Goal: Task Accomplishment & Management: Complete application form

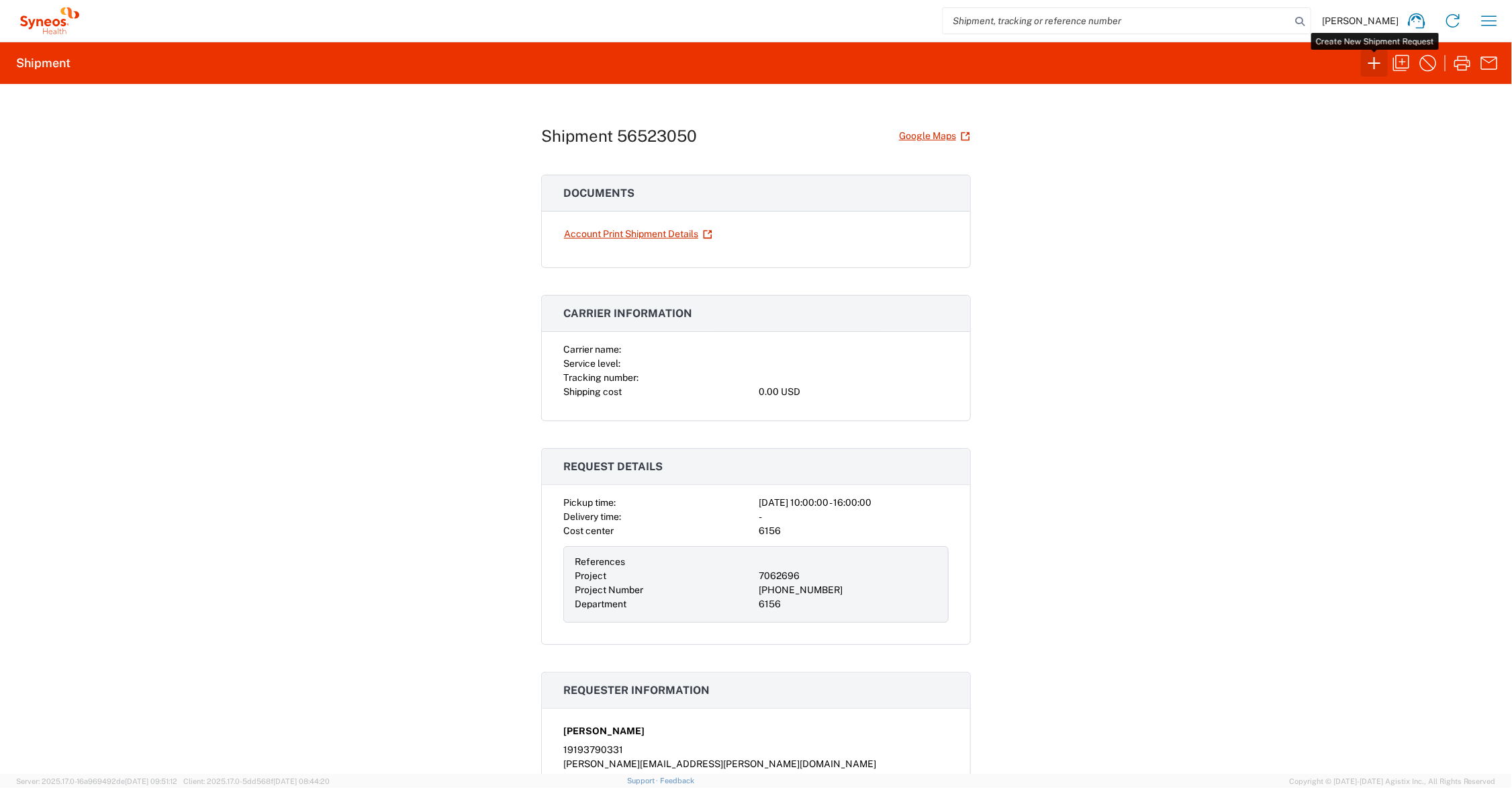
click at [1376, 61] on icon "button" at bounding box center [1374, 62] width 21 height 21
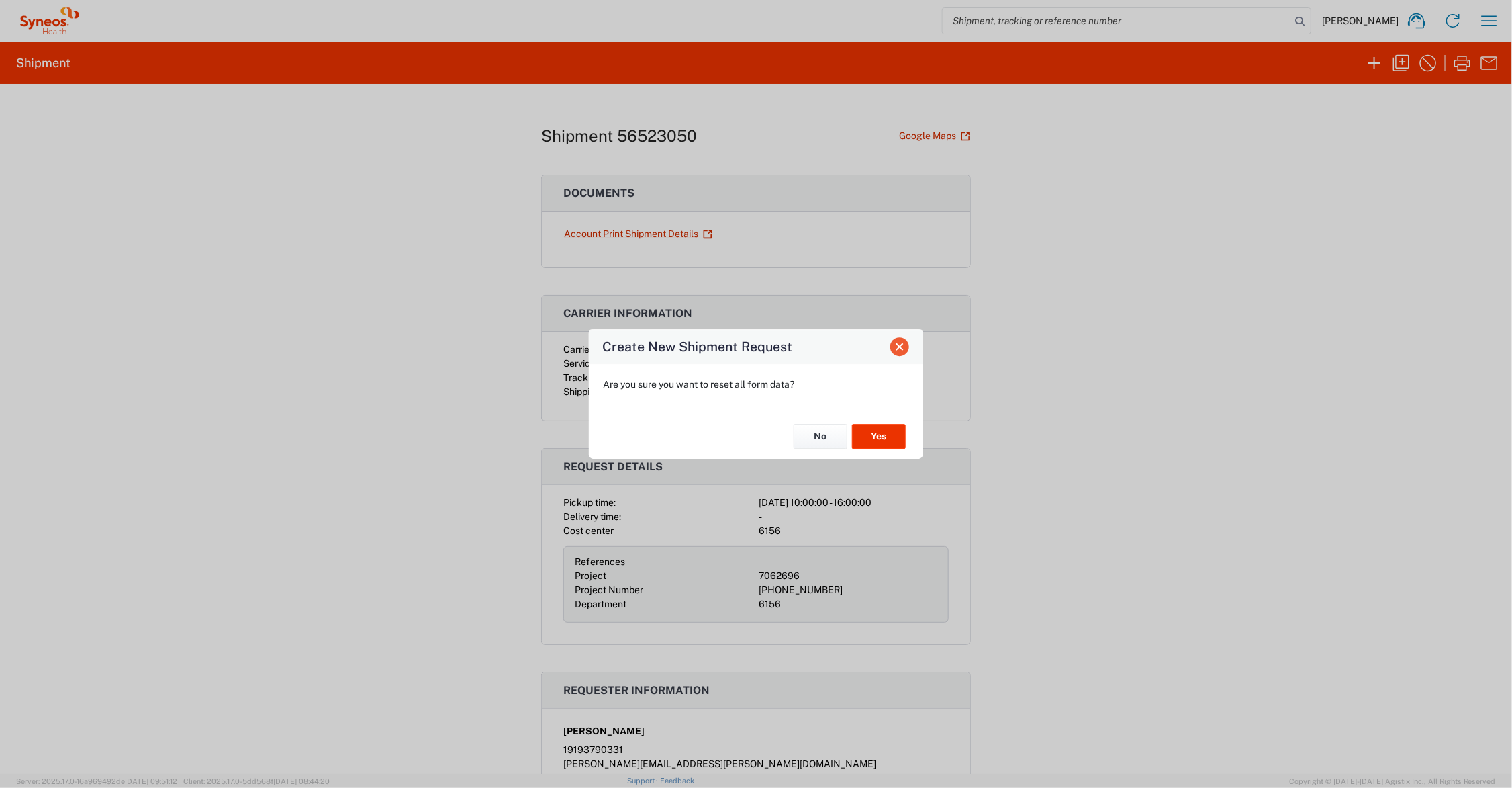
click at [901, 345] on span "Close" at bounding box center [899, 346] width 9 height 9
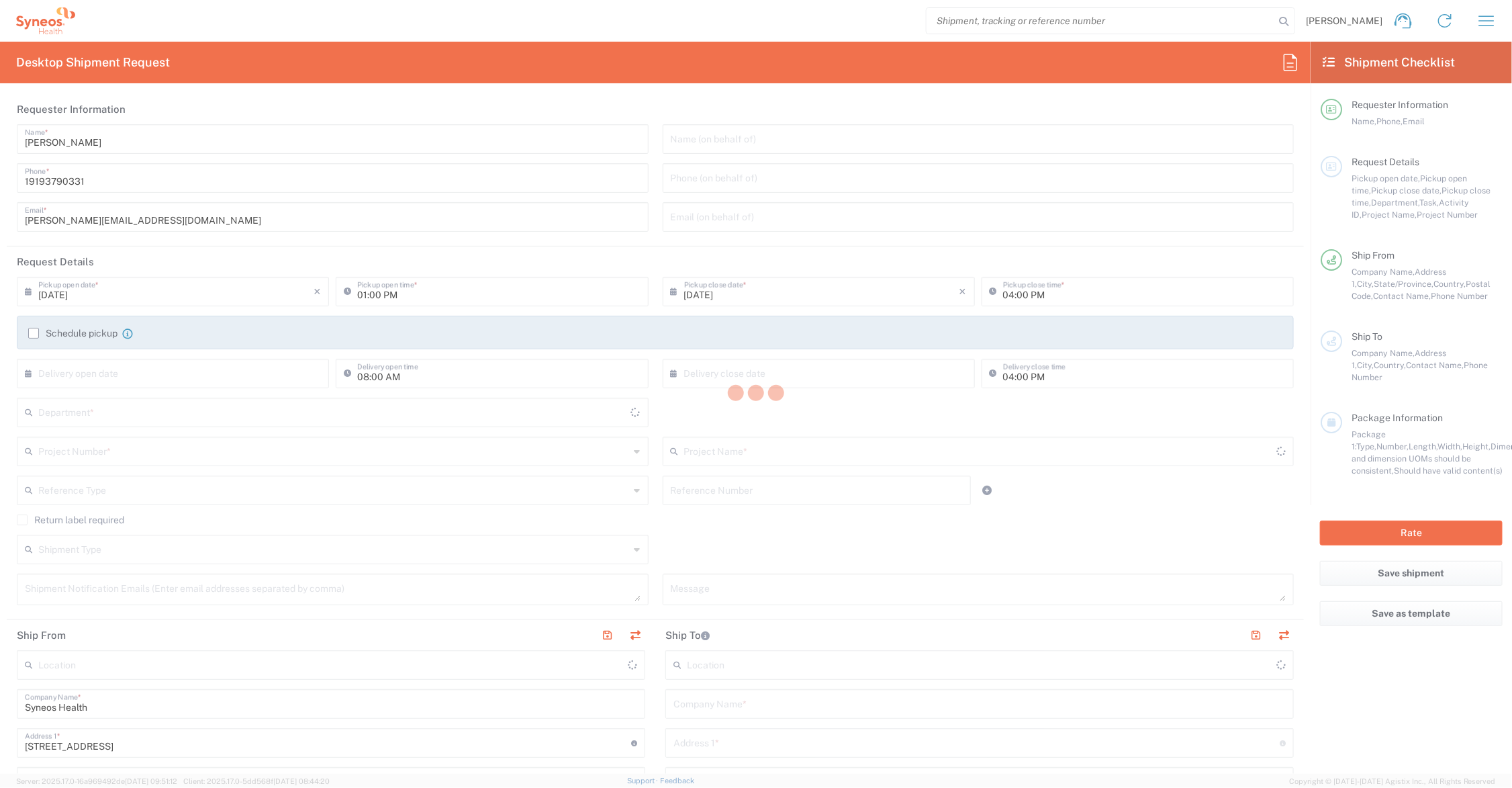
type input "[US_STATE]"
type input "United States"
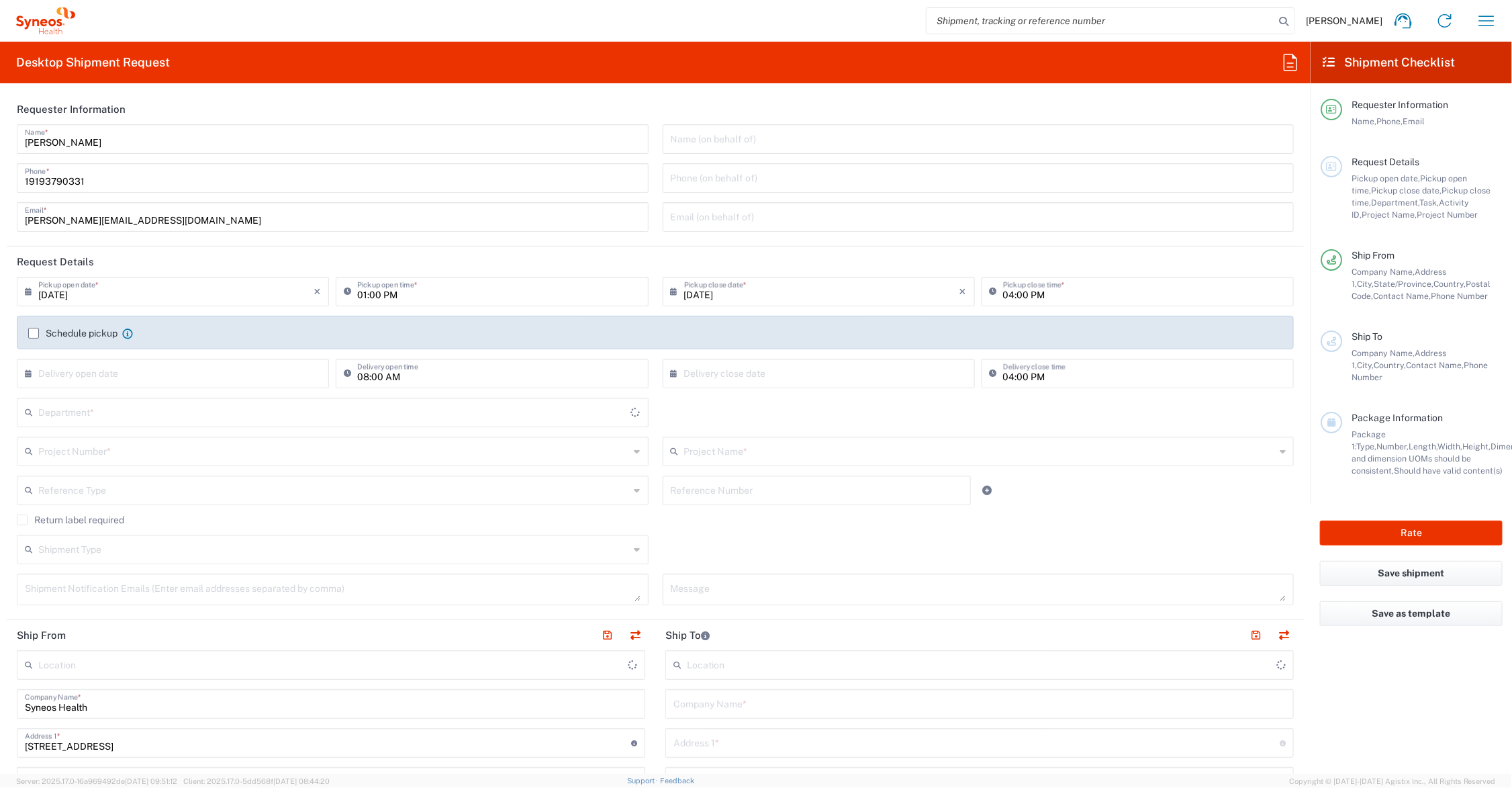
click at [702, 449] on input "text" at bounding box center [980, 451] width 592 height 24
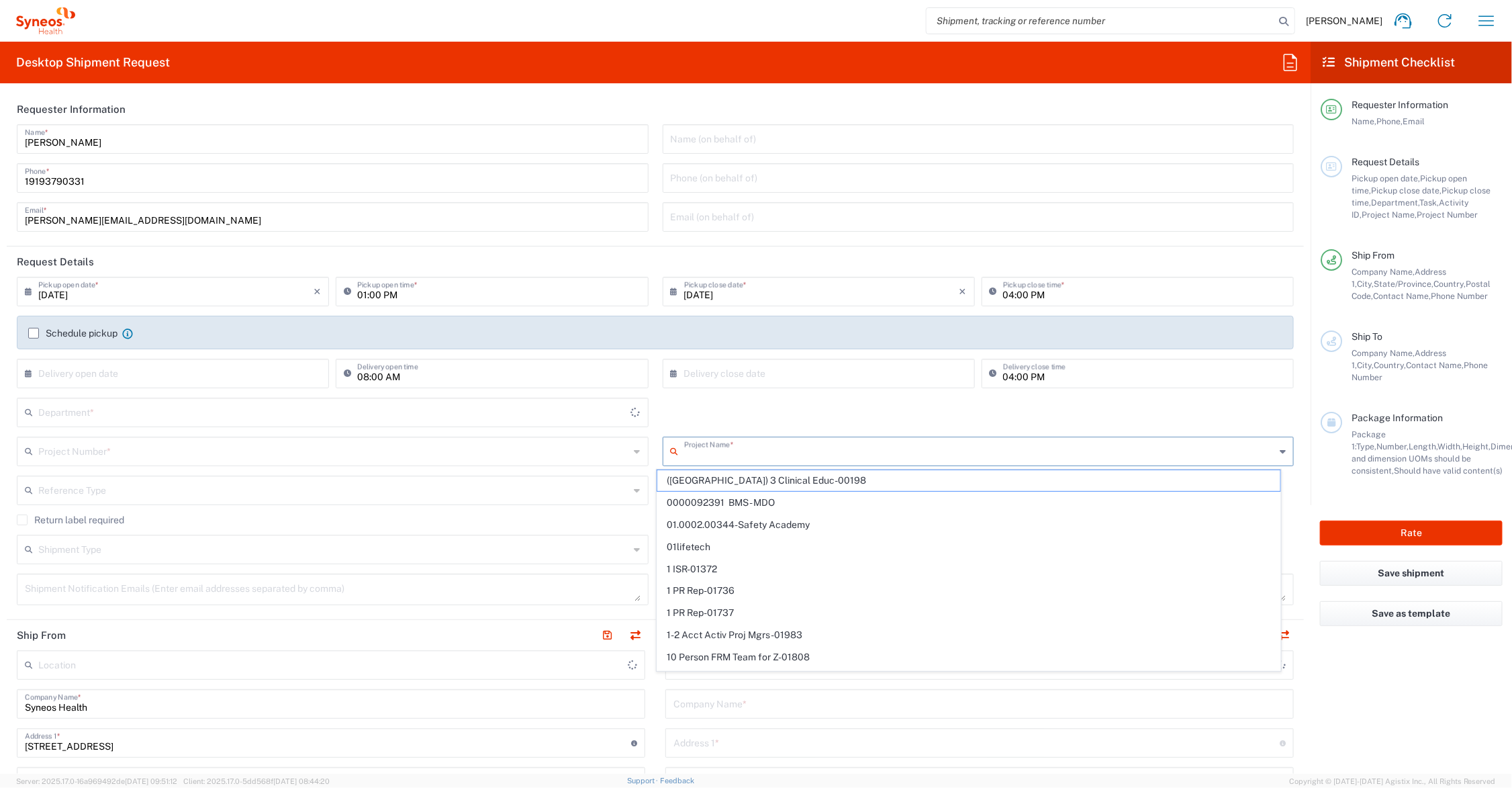
type input "6156"
type input "70"
type input "Syneos Health Communications-Westerville OH"
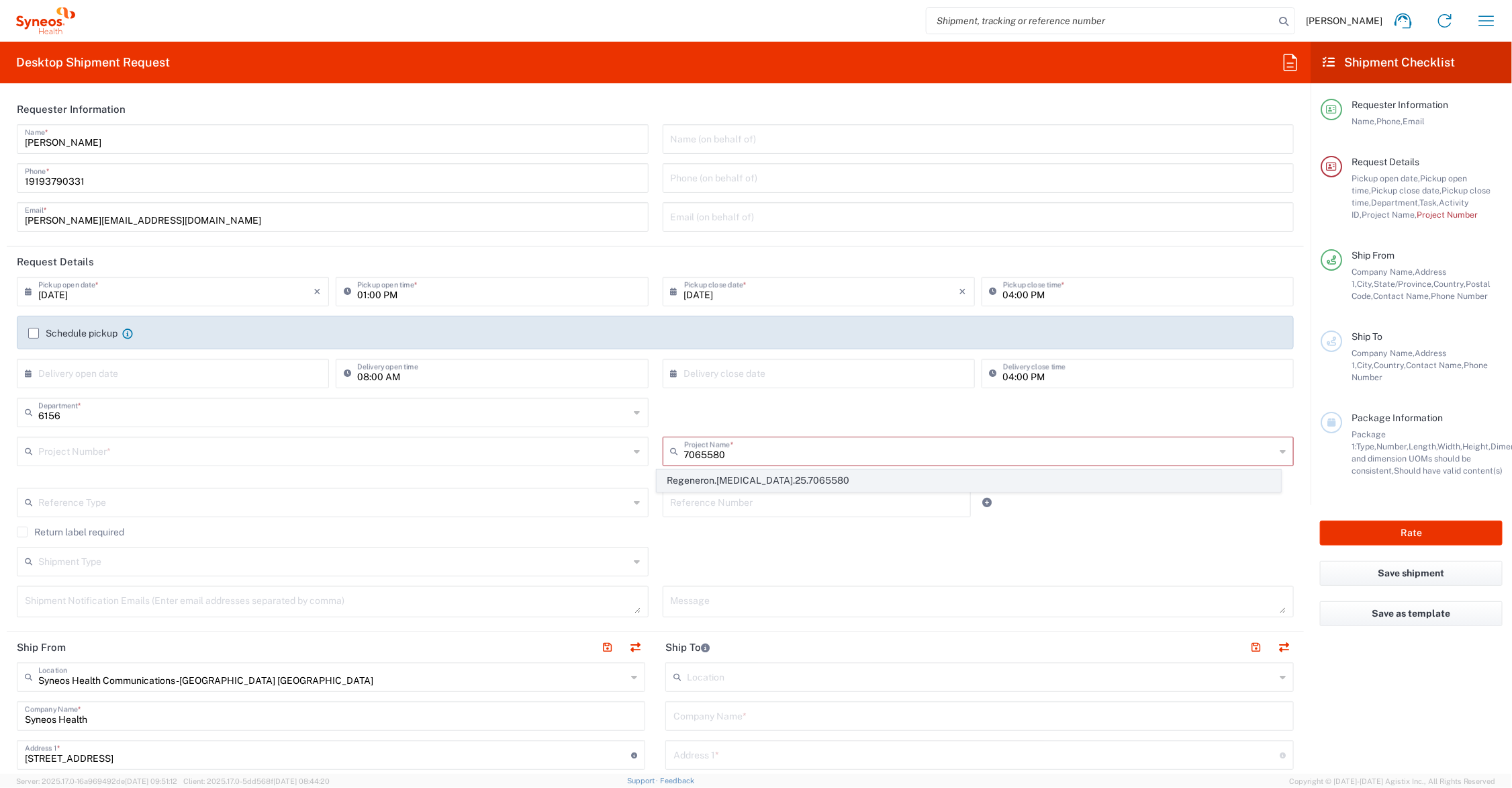
click at [715, 476] on span "Regeneron.Libtayo.25.7065580" at bounding box center [969, 480] width 623 height 21
type input "Regeneron.Libtayo.25.7065580"
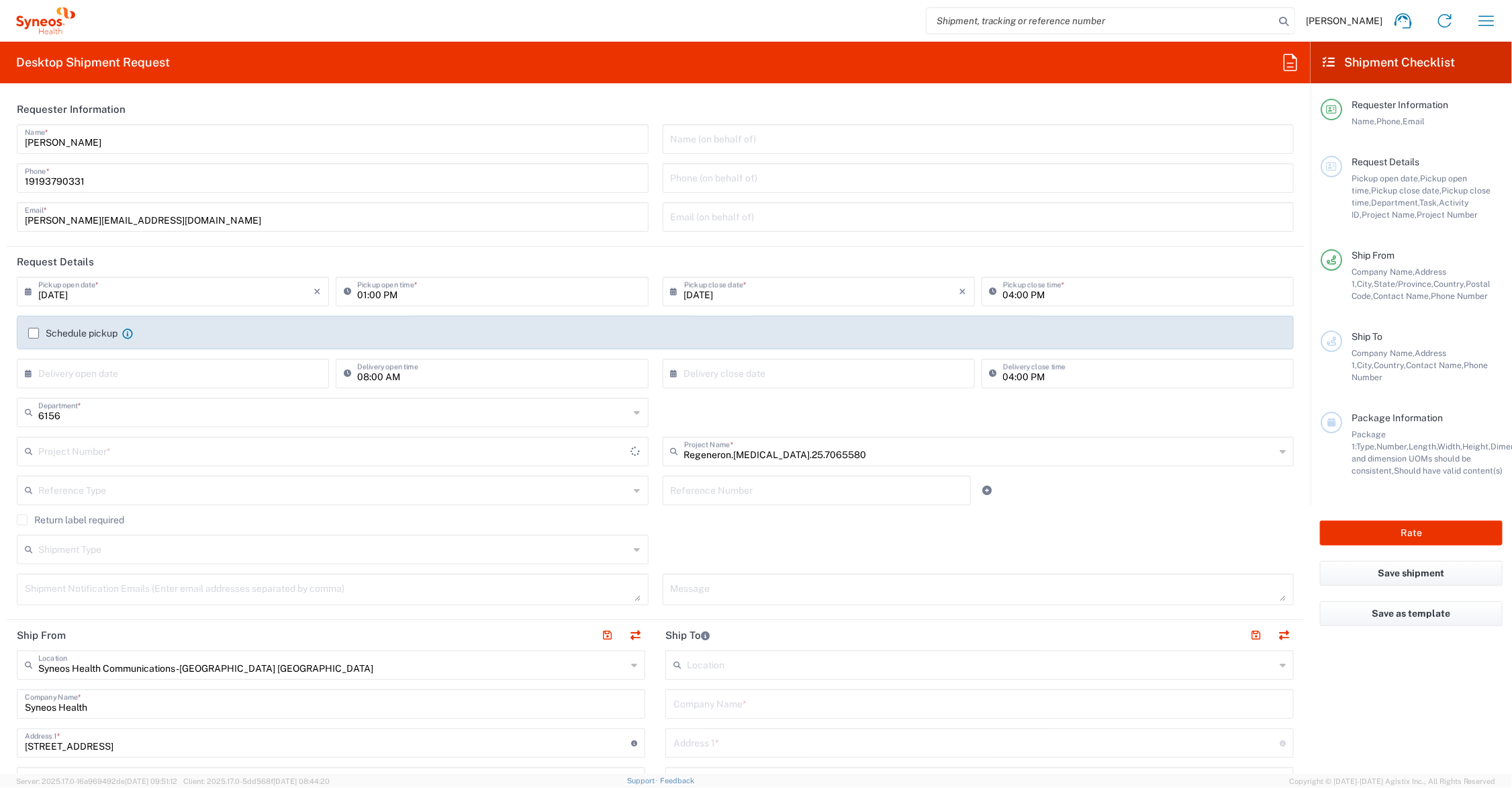
type input "MCUS.IMCA.CL.7065580"
click at [716, 487] on input "text" at bounding box center [817, 489] width 293 height 24
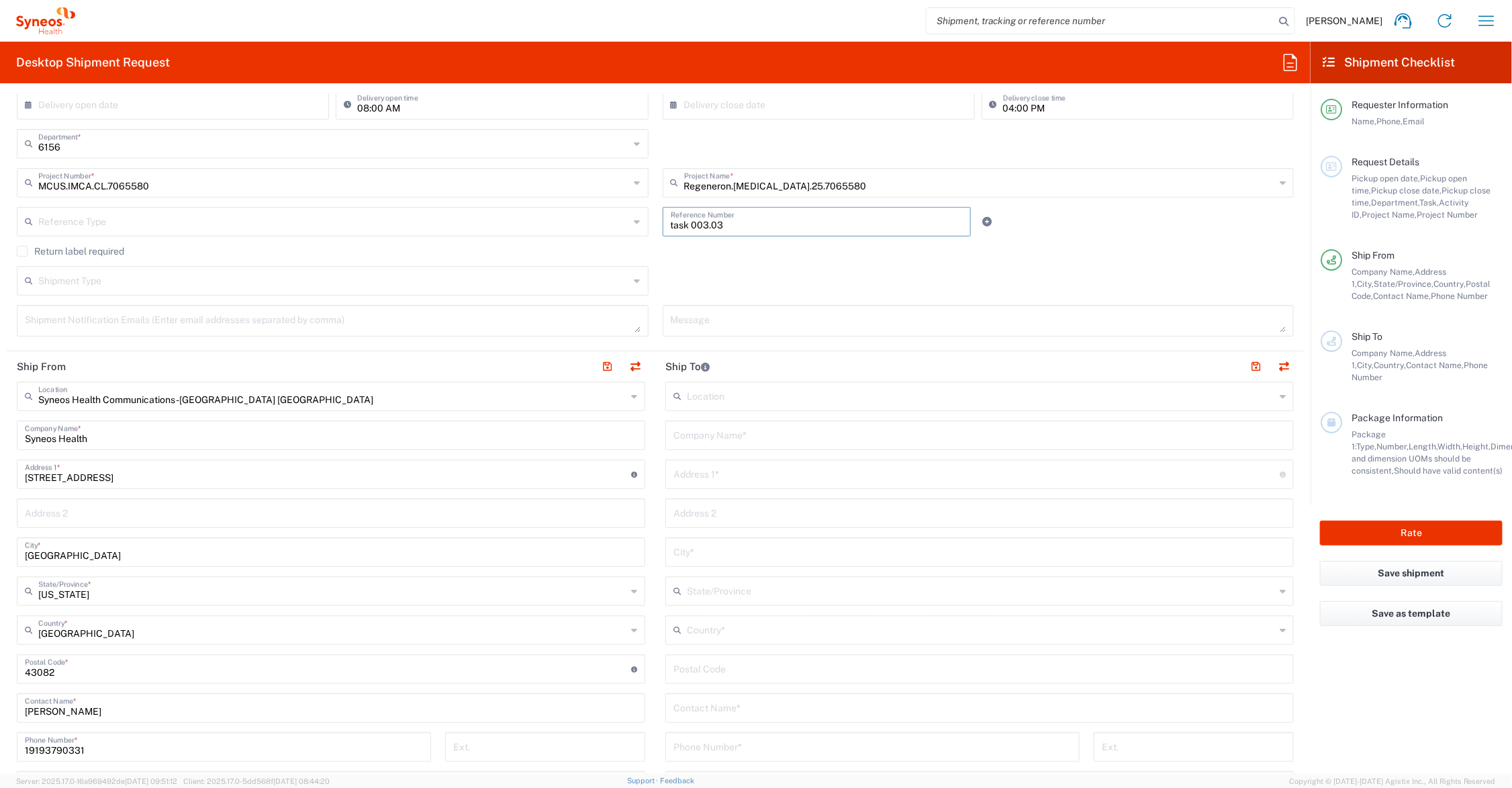
scroll to position [336, 0]
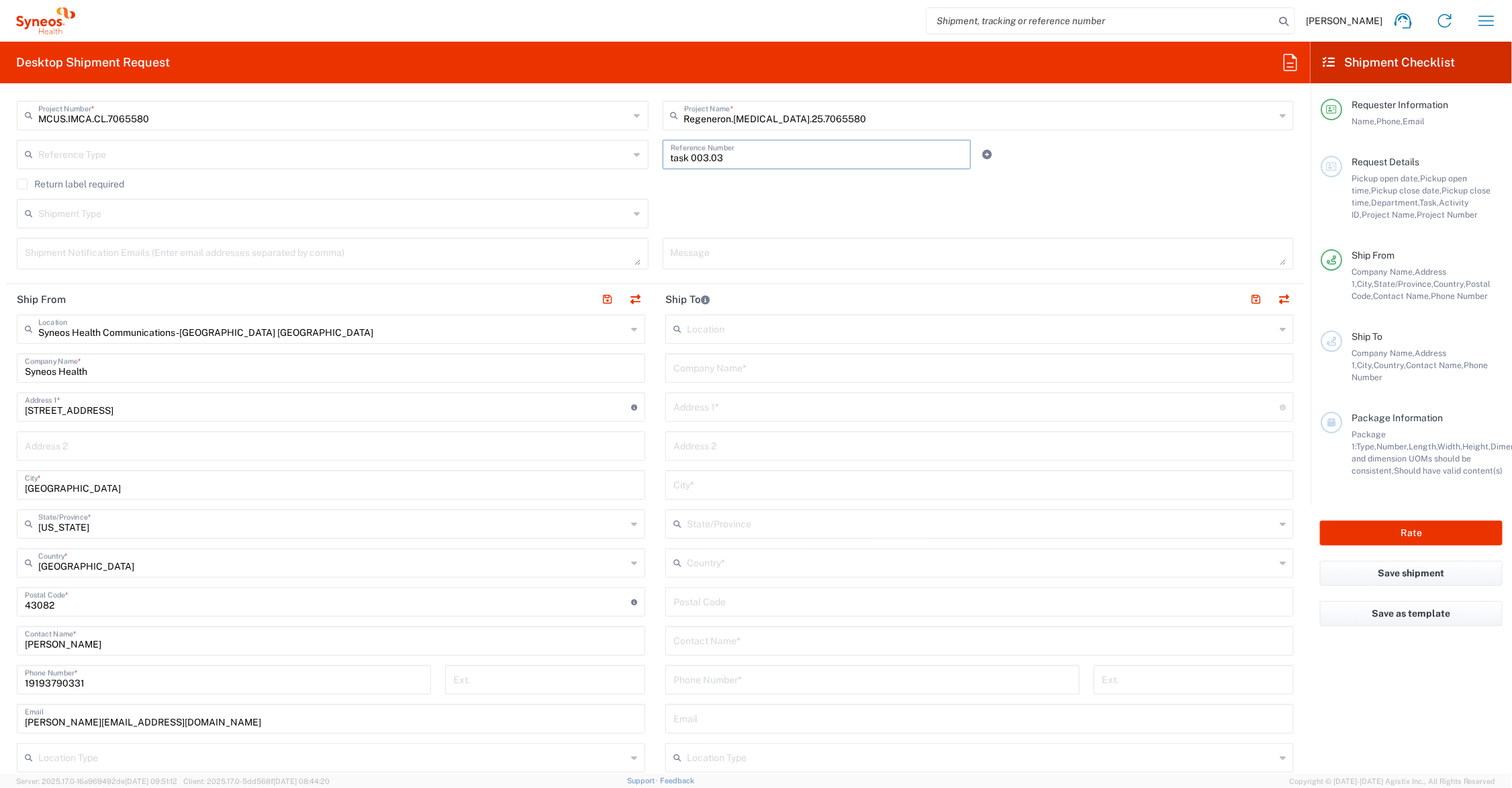
type input "task 003.03"
click at [758, 360] on input "text" at bounding box center [979, 367] width 613 height 24
type input "Hilton San Diego Bayfront"
type input "1 Park BLVD."
type input "Regeneron at CalDerm-PDA 2025 Conf."
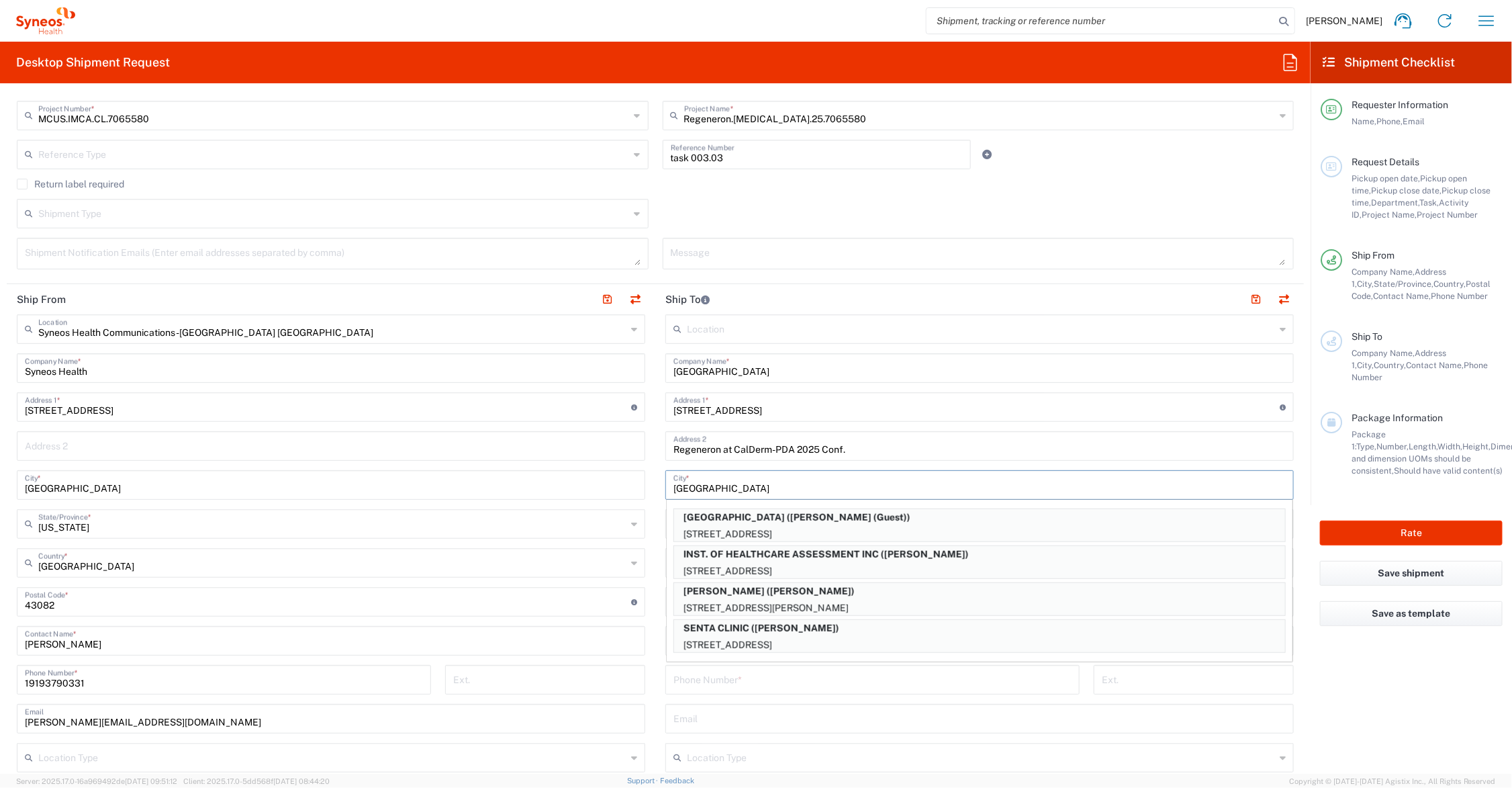
type input "San Diego"
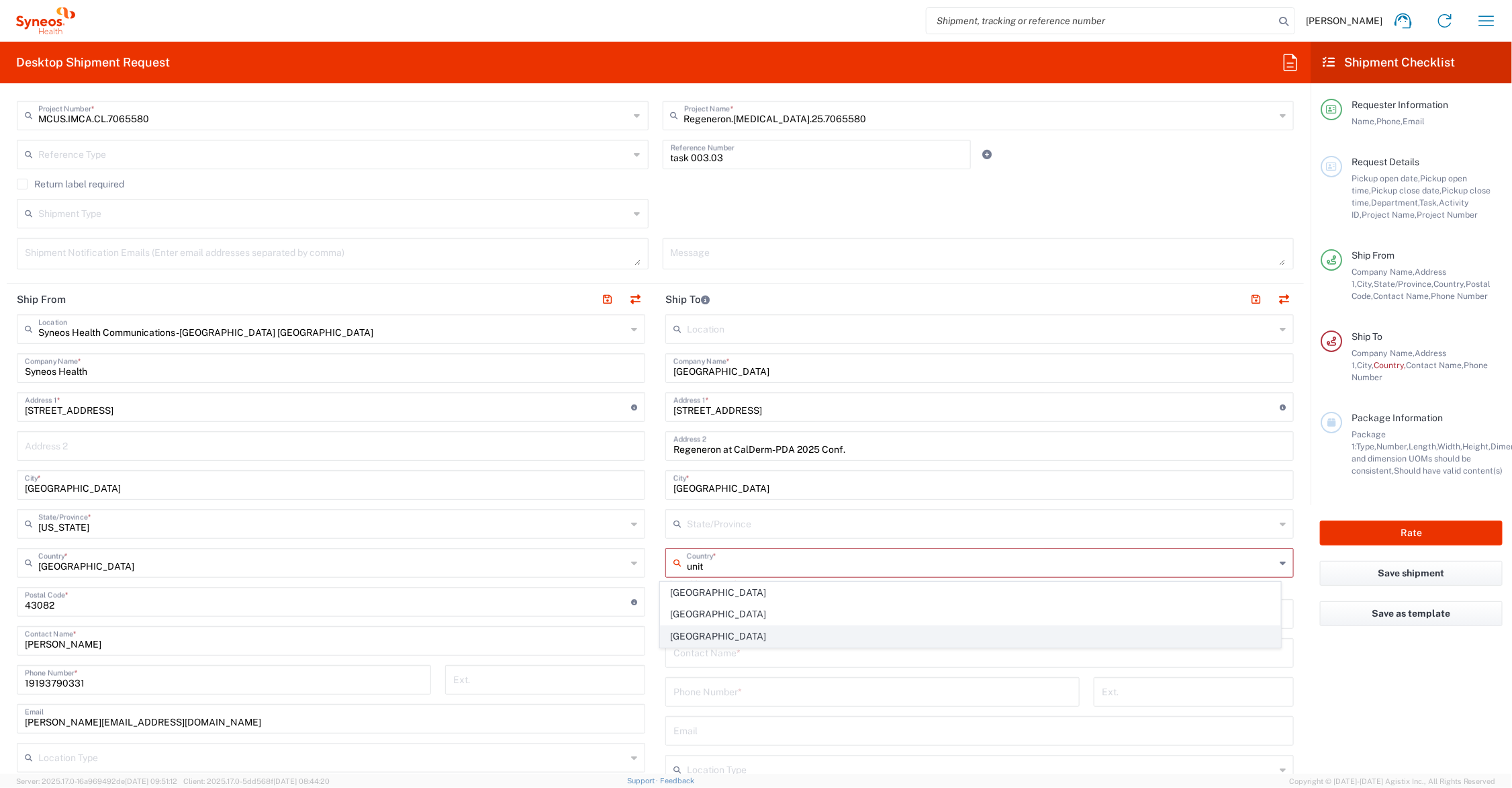
click at [734, 635] on span "United States" at bounding box center [970, 636] width 620 height 21
type input "United States"
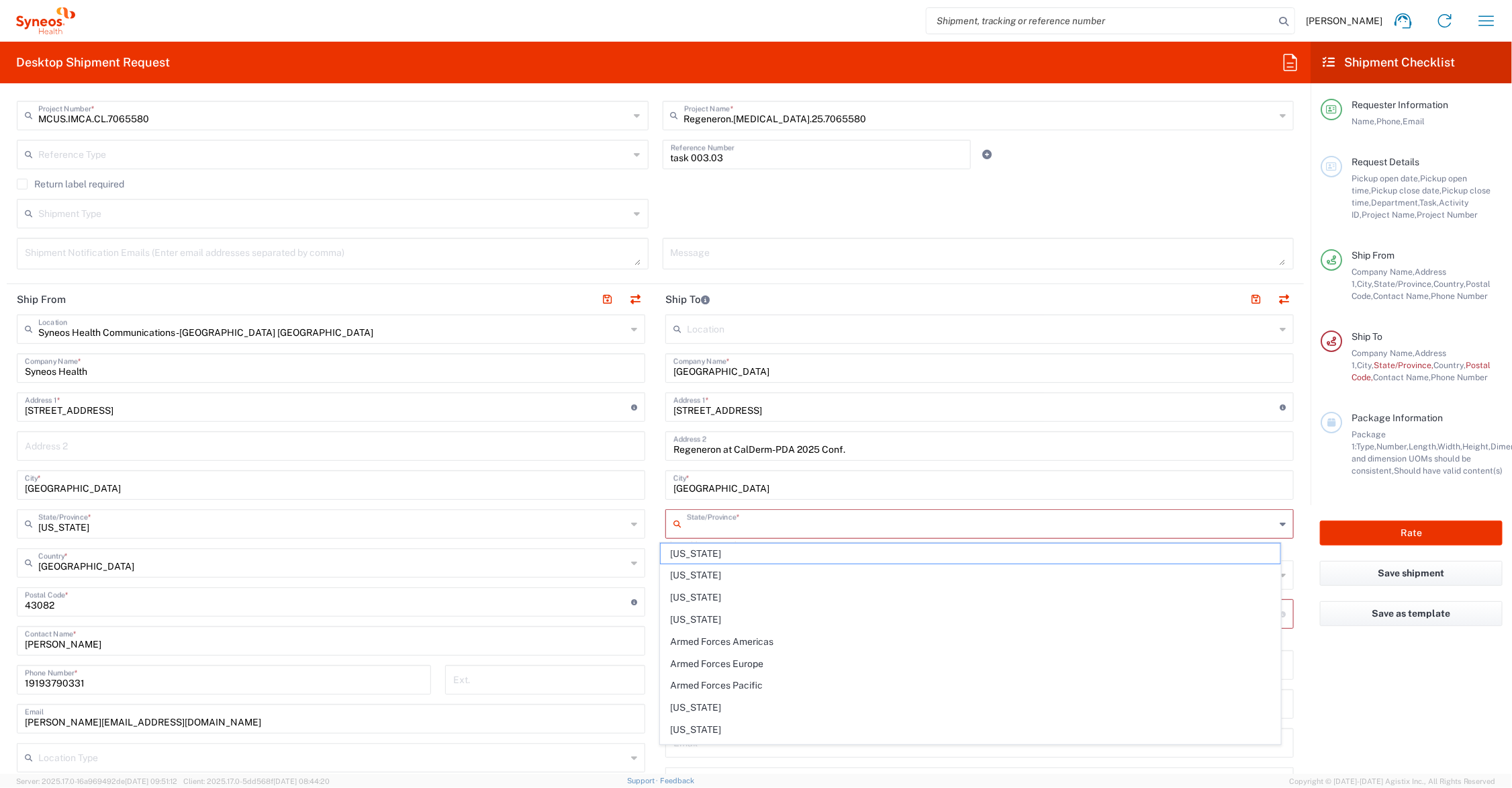
click at [713, 522] on input "text" at bounding box center [981, 523] width 588 height 24
click at [683, 552] on span "California" at bounding box center [970, 553] width 620 height 21
type input "California"
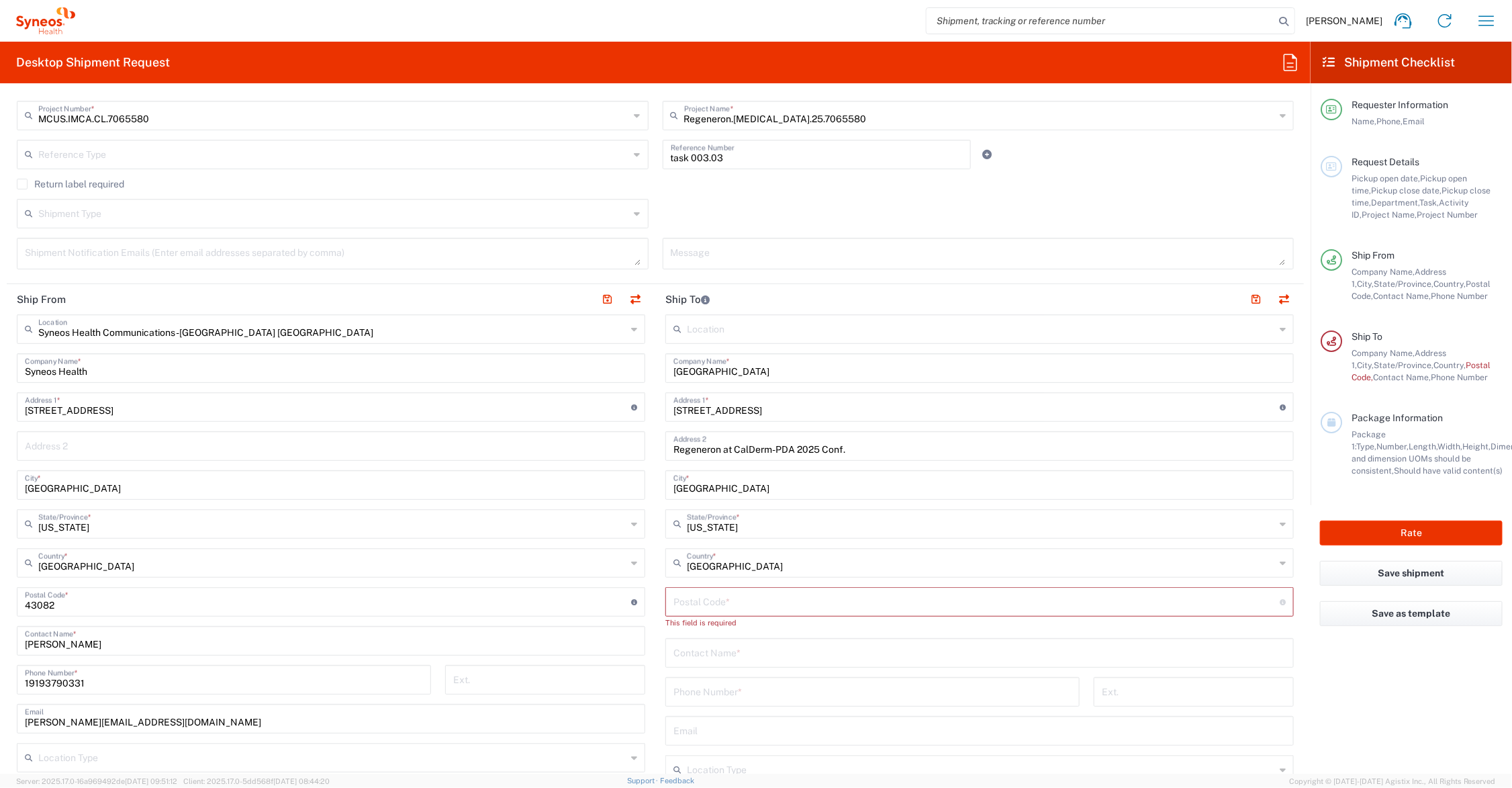
click at [700, 596] on input "undefined" at bounding box center [976, 601] width 606 height 24
type input "92101"
type input "Omar Limon"
type input "619-564-3333"
click at [1246, 299] on button "button" at bounding box center [1256, 300] width 19 height 19
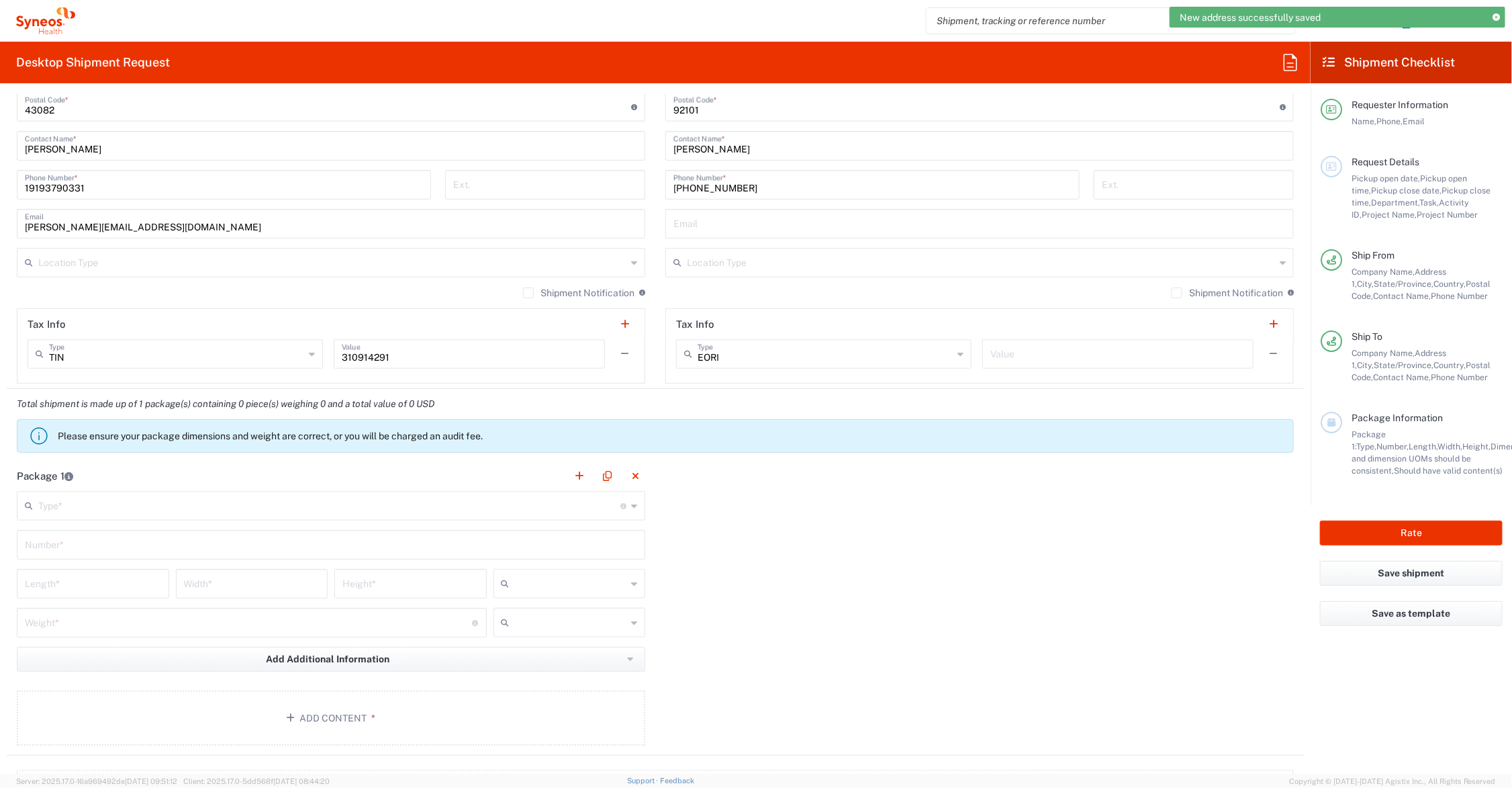
scroll to position [839, 0]
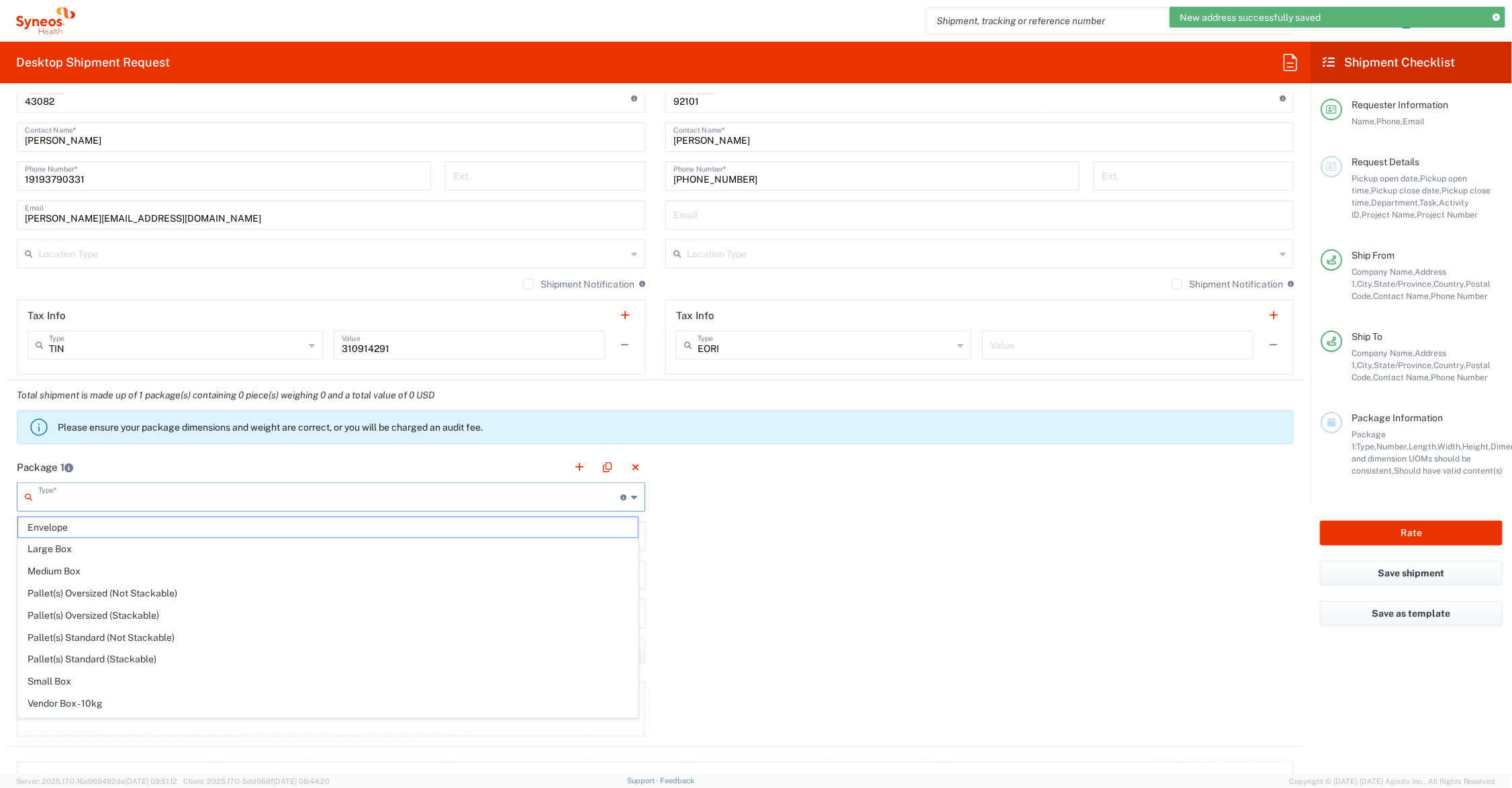
click at [79, 504] on input "text" at bounding box center [330, 497] width 582 height 24
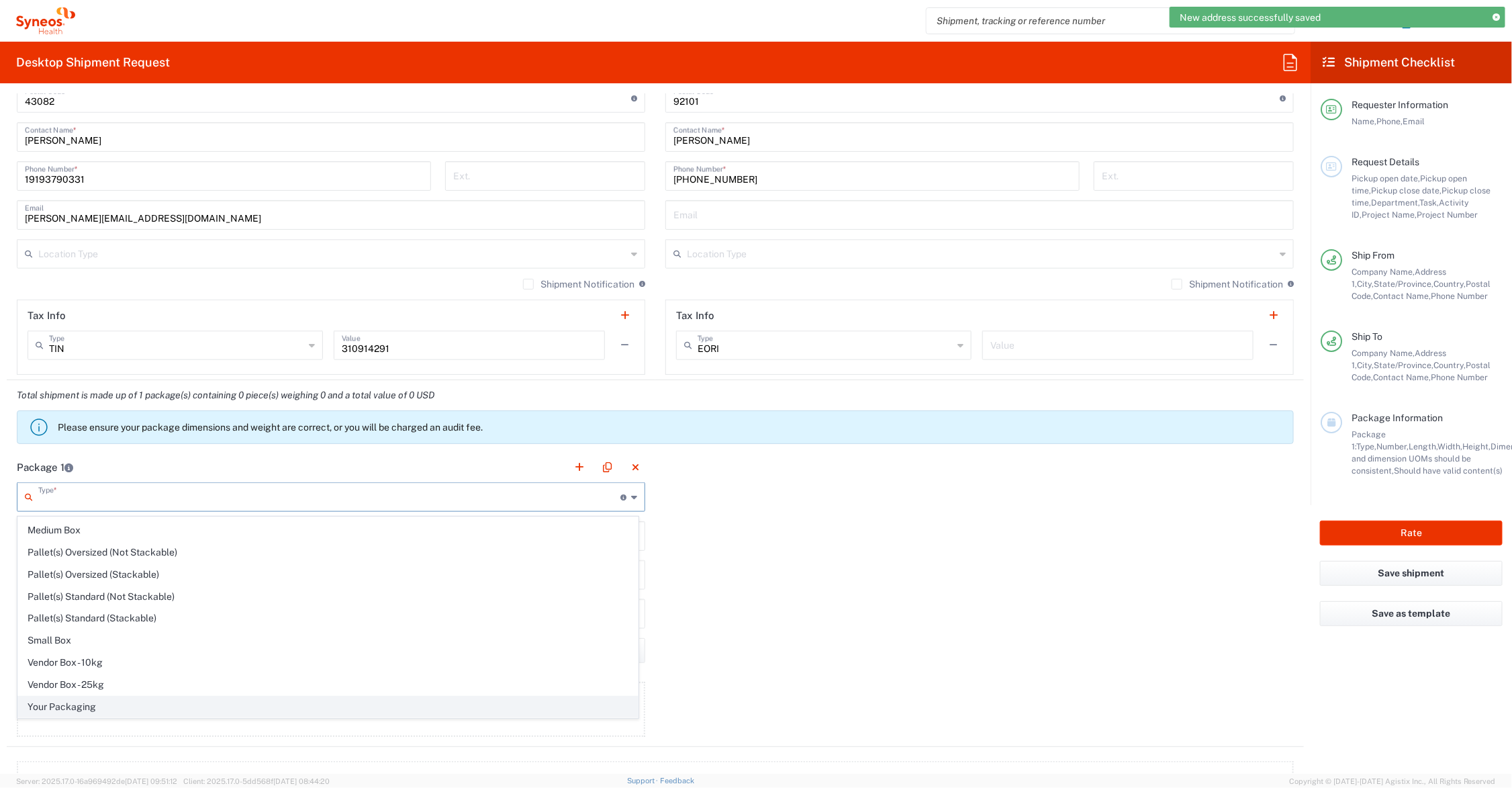
click at [87, 706] on span "Your Packaging" at bounding box center [328, 706] width 620 height 21
type input "Your Packaging"
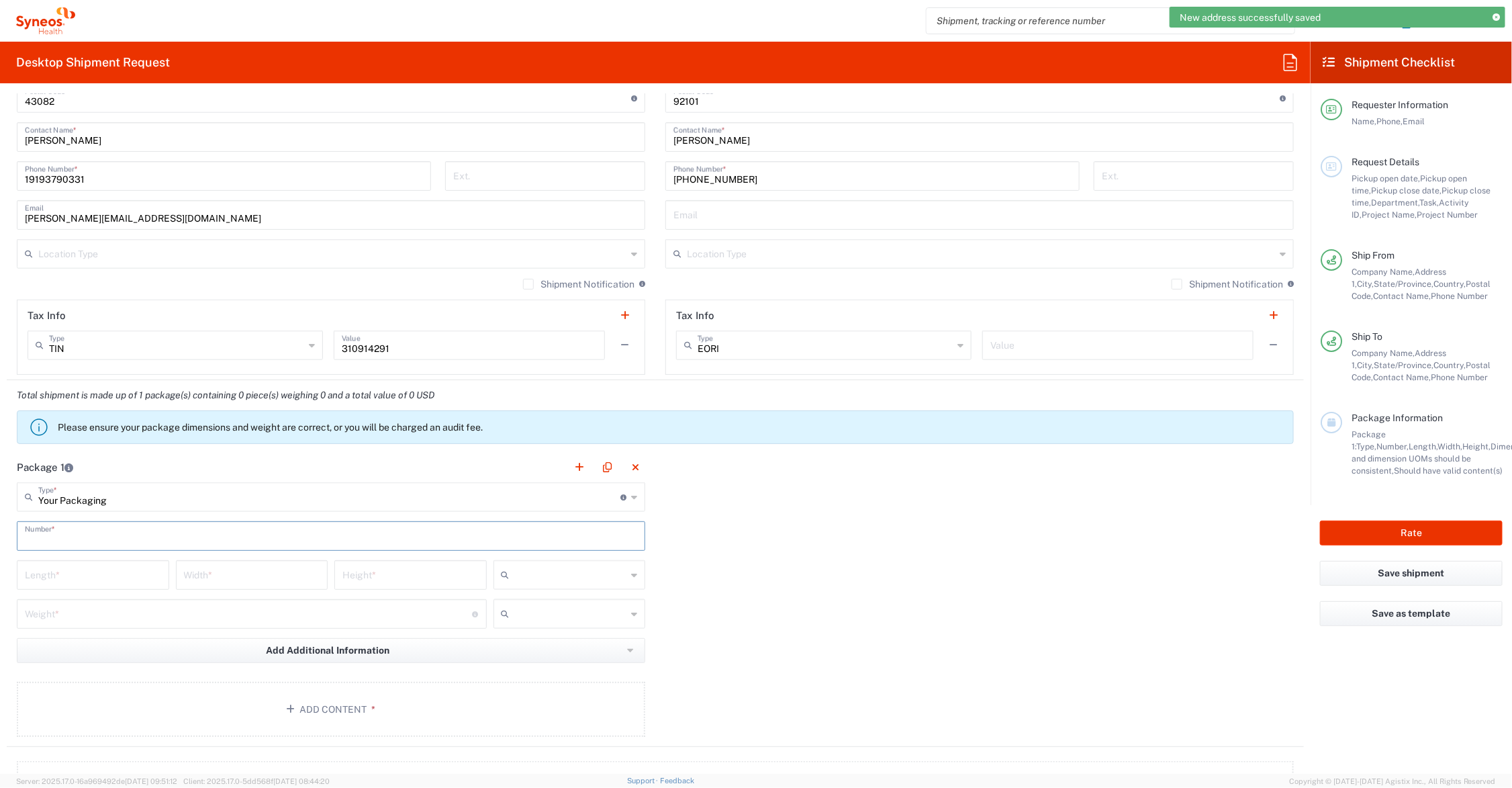
click at [95, 534] on input "text" at bounding box center [331, 535] width 613 height 24
type input "1"
click at [103, 572] on input "number" at bounding box center [92, 575] width 136 height 24
type input "19"
type input "13"
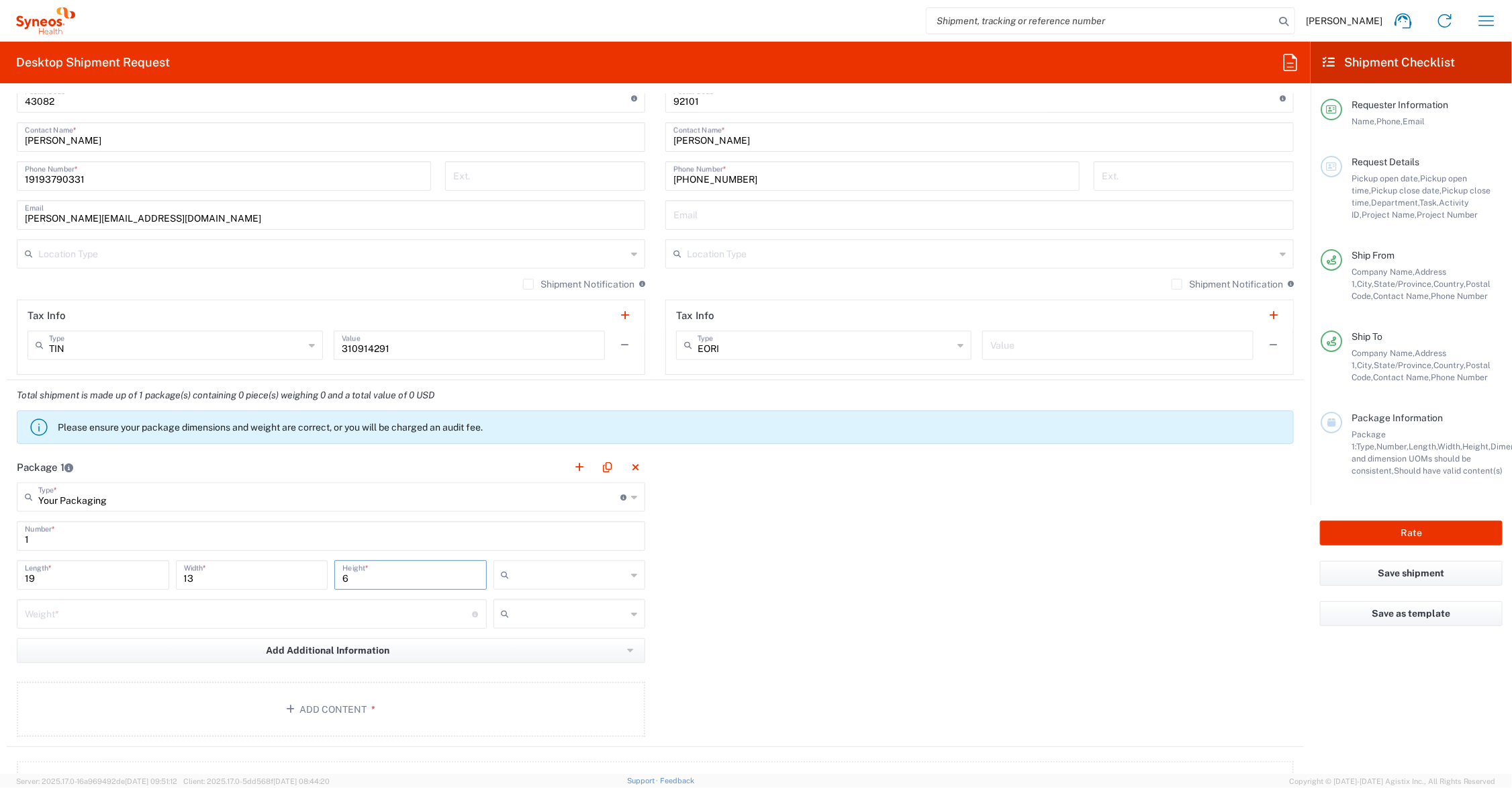
type input "6"
type input "14"
click at [528, 575] on input "text" at bounding box center [571, 575] width 112 height 21
click at [524, 649] on span "in" at bounding box center [563, 649] width 147 height 21
type input "in"
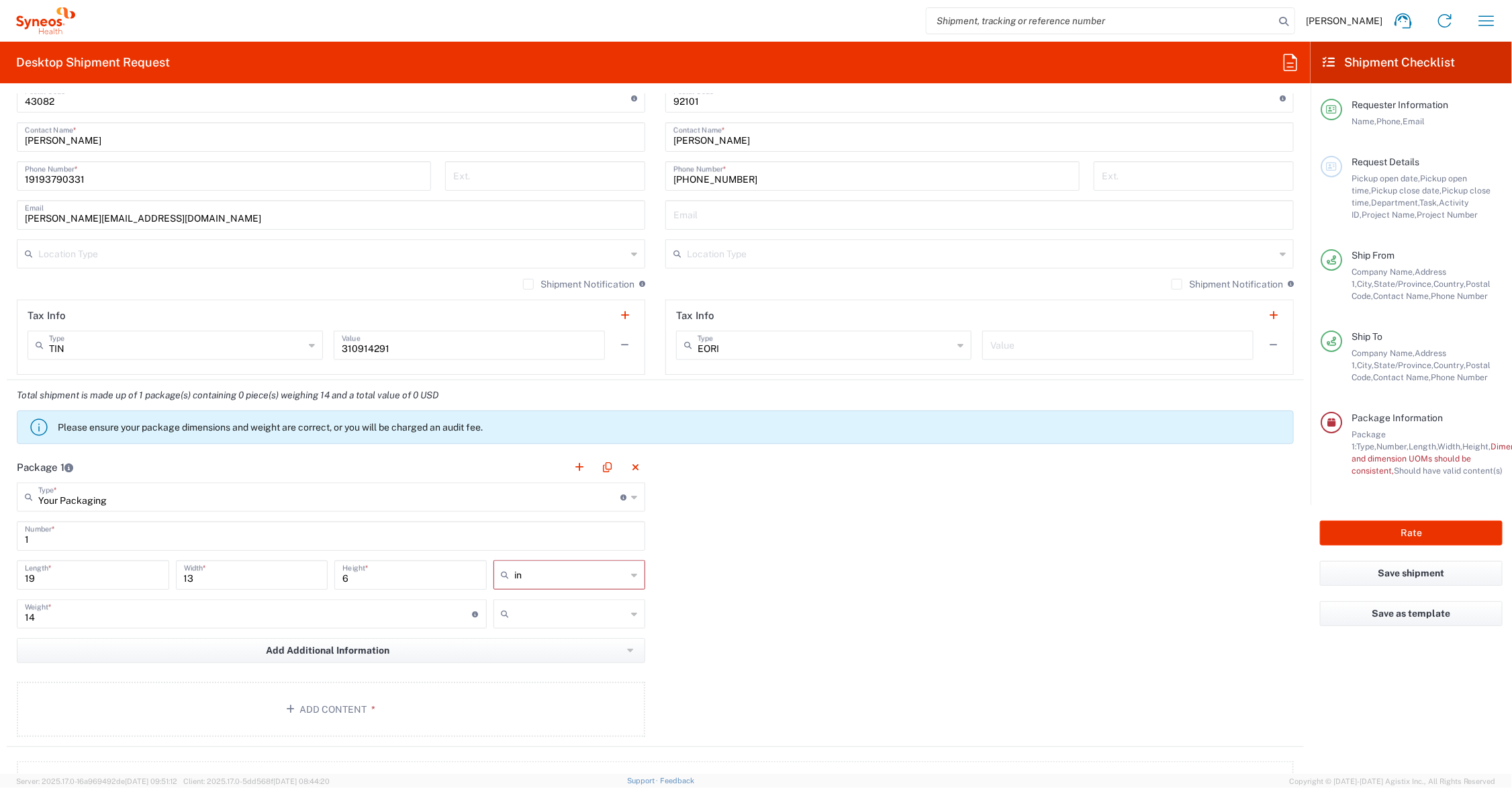
click at [522, 612] on input "text" at bounding box center [571, 613] width 112 height 21
click at [518, 662] on span "lbs" at bounding box center [563, 666] width 147 height 21
type input "lbs"
click at [333, 706] on button "Add Content *" at bounding box center [331, 709] width 628 height 55
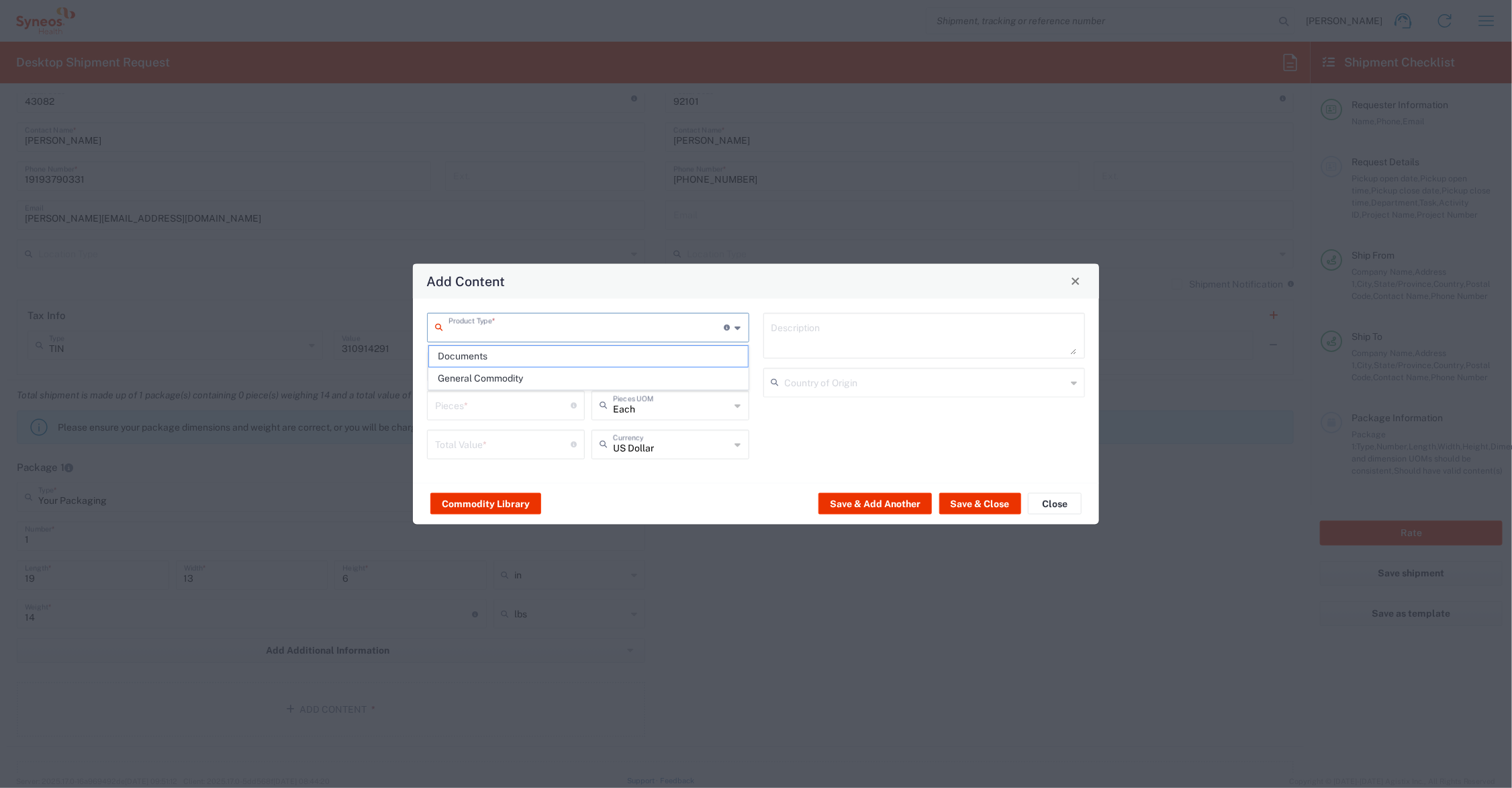
click at [492, 328] on input "text" at bounding box center [586, 326] width 276 height 24
click at [492, 356] on span "Documents" at bounding box center [588, 356] width 319 height 21
type input "Documents"
type input "1"
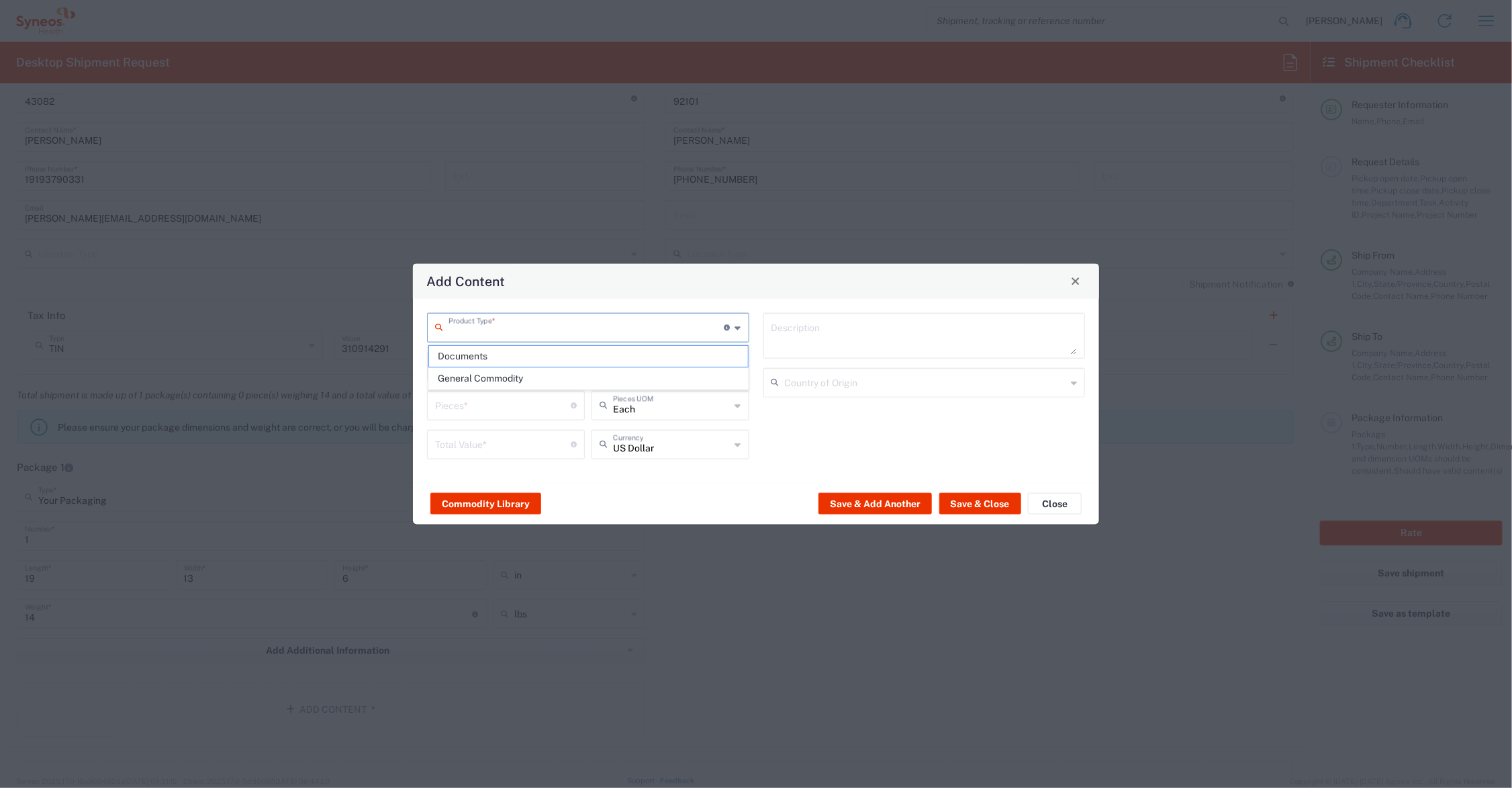
type input "1"
type textarea "Documents"
drag, startPoint x: 454, startPoint y: 404, endPoint x: 417, endPoint y: 407, distance: 37.1
click at [417, 407] on div "Documents Product Type * Document: Paper document generated internally by Syneo…" at bounding box center [756, 390] width 686 height 184
type input "3"
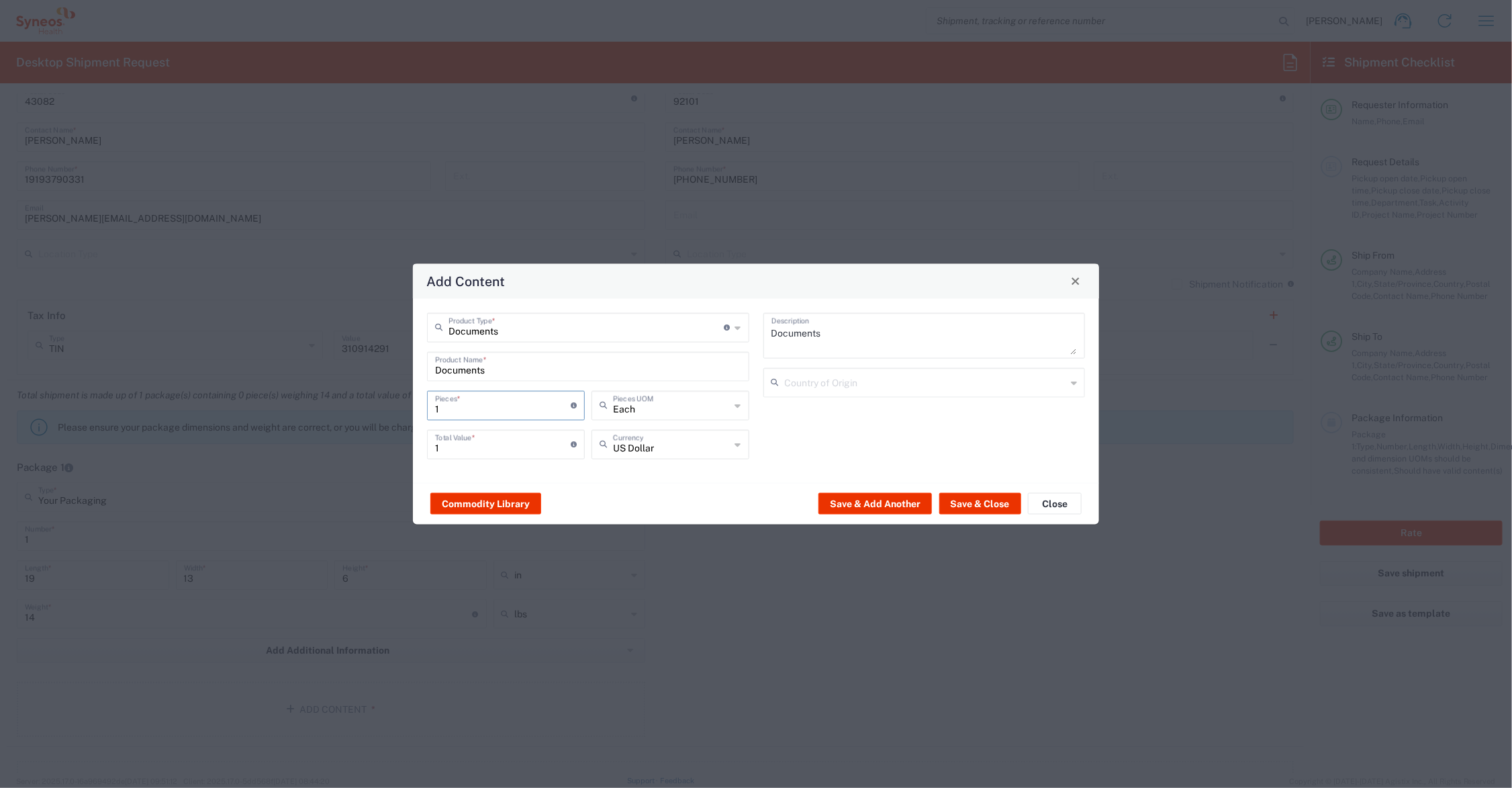
type input "3"
type input "35"
type input "350"
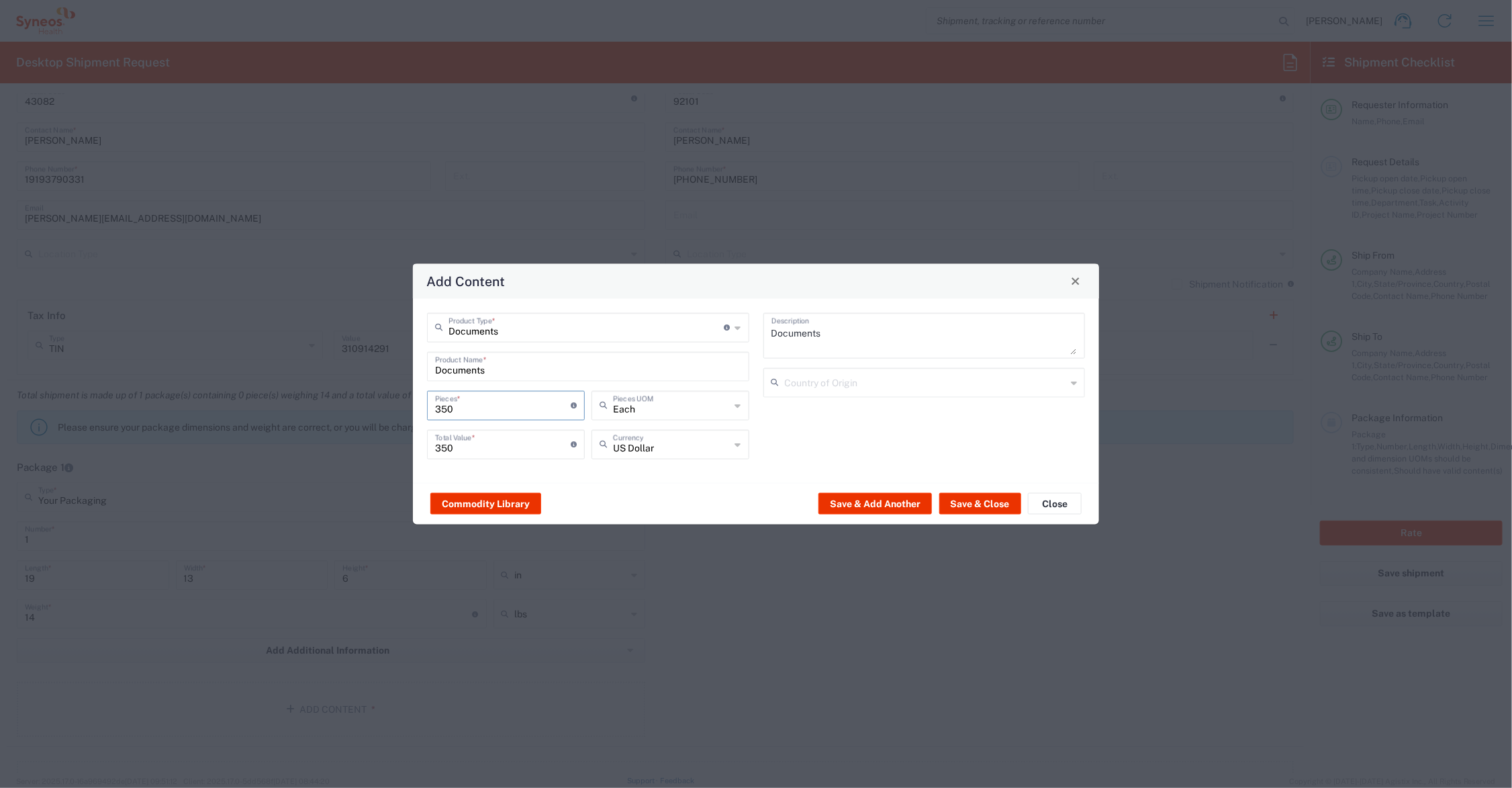
type input "350"
drag, startPoint x: 482, startPoint y: 450, endPoint x: 391, endPoint y: 447, distance: 91.0
click at [391, 447] on div "Add Content Documents Product Type * Document: Paper document generated interna…" at bounding box center [756, 394] width 1512 height 788
type input "99.50"
click at [999, 498] on button "Save & Close" at bounding box center [980, 503] width 82 height 21
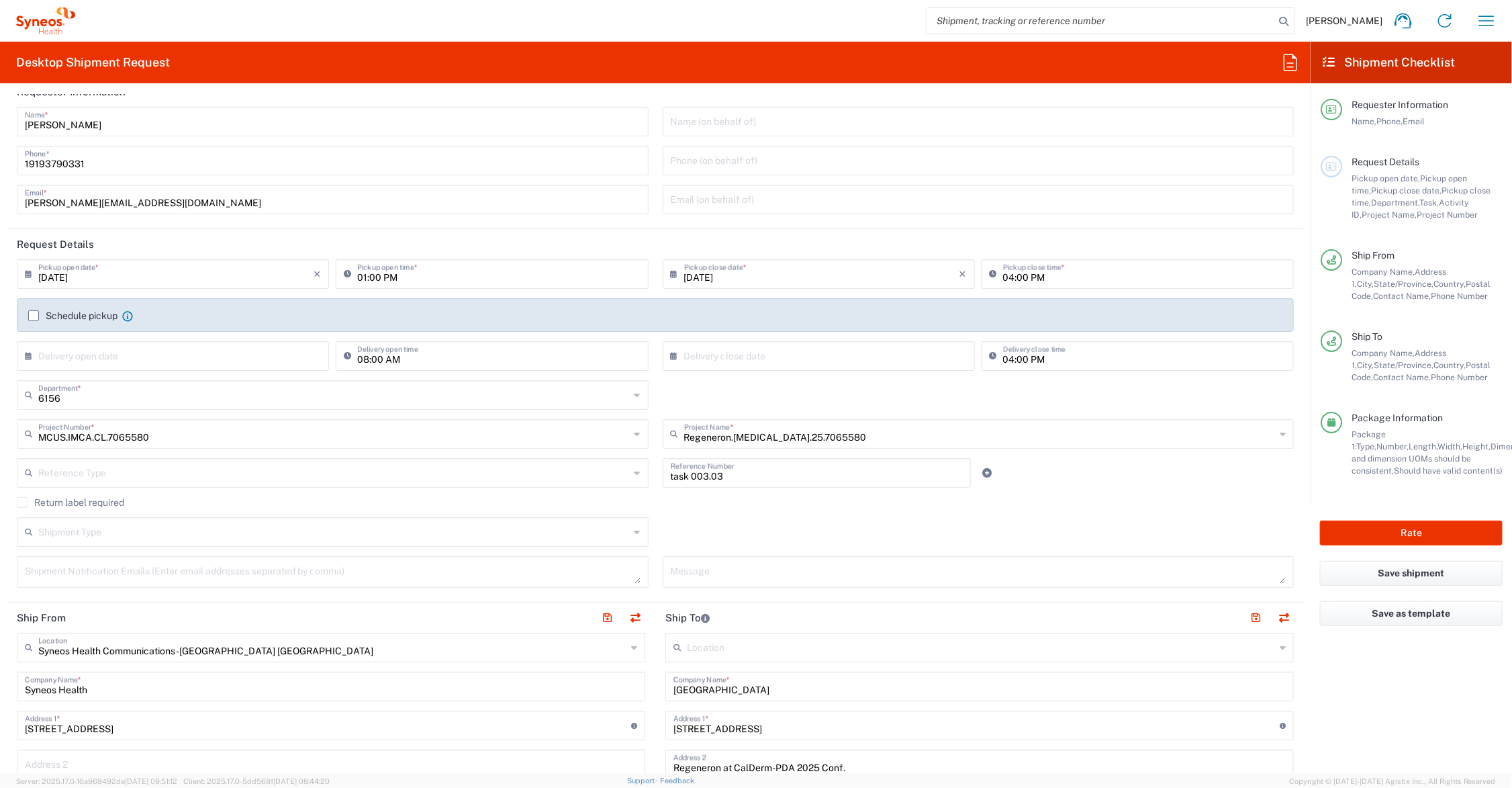
scroll to position [0, 0]
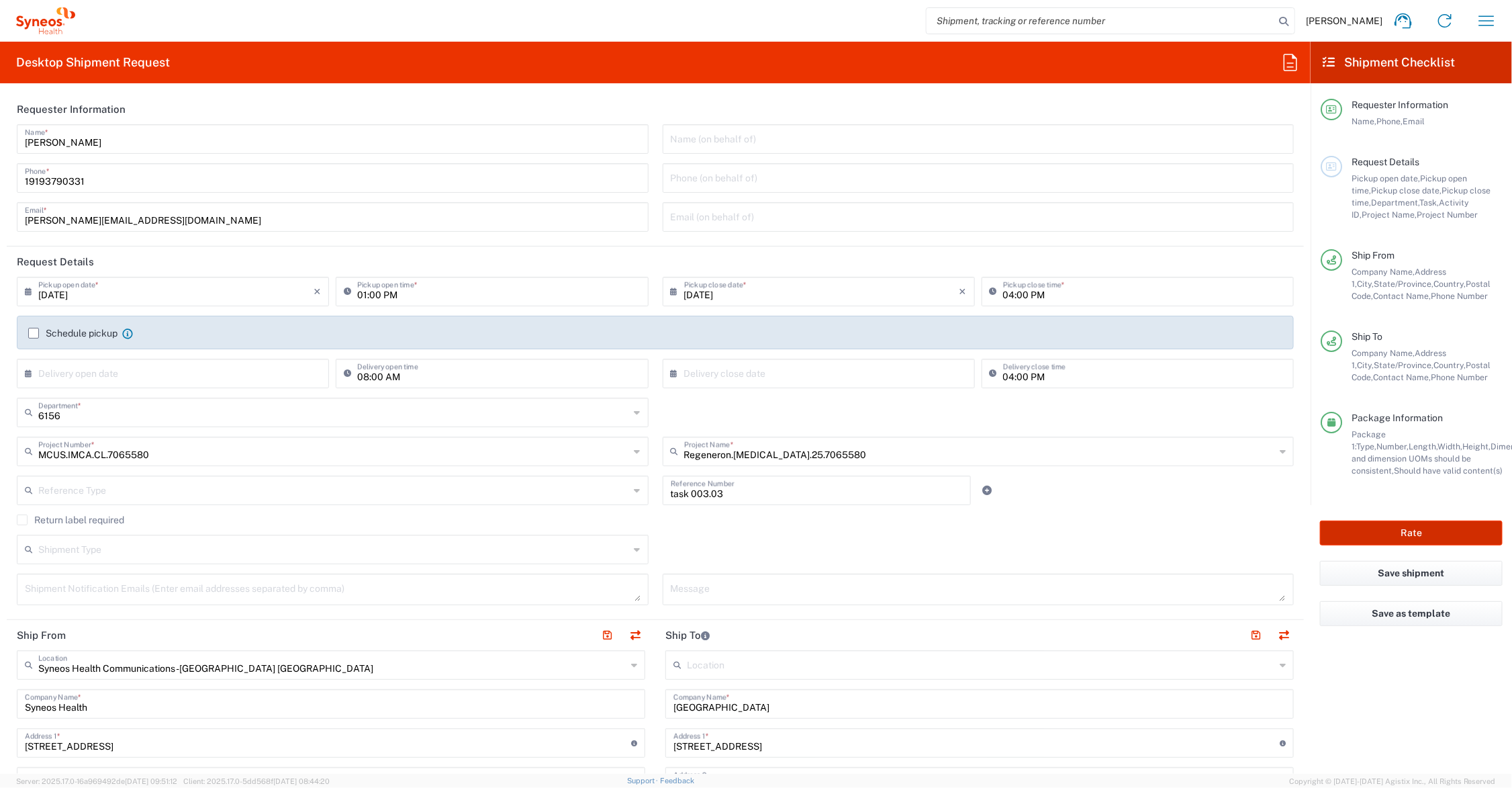
click at [1390, 531] on button "Rate" at bounding box center [1410, 532] width 182 height 25
type input "Regeneron.Libtayo.25.7065580"
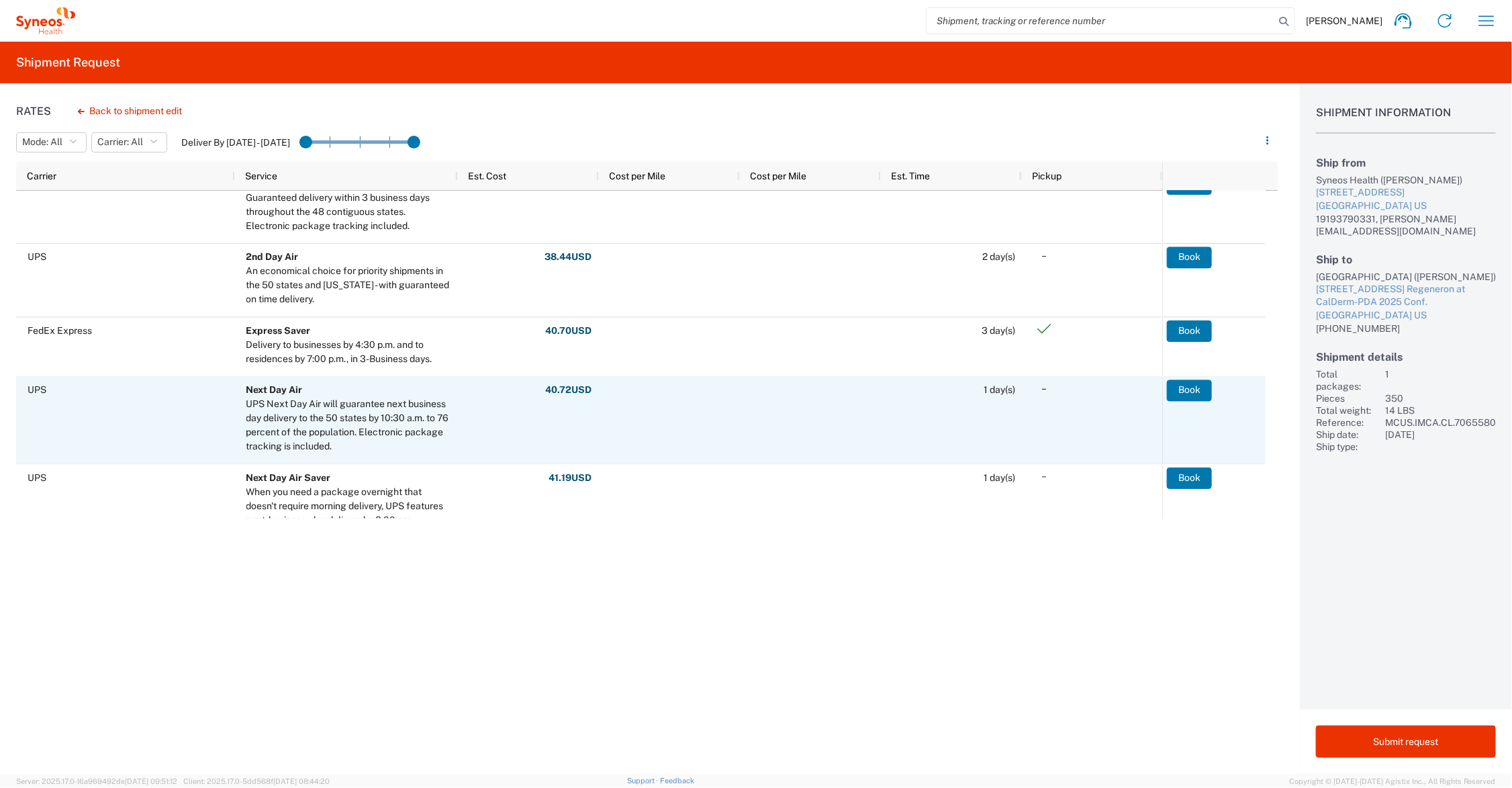
scroll to position [336, 0]
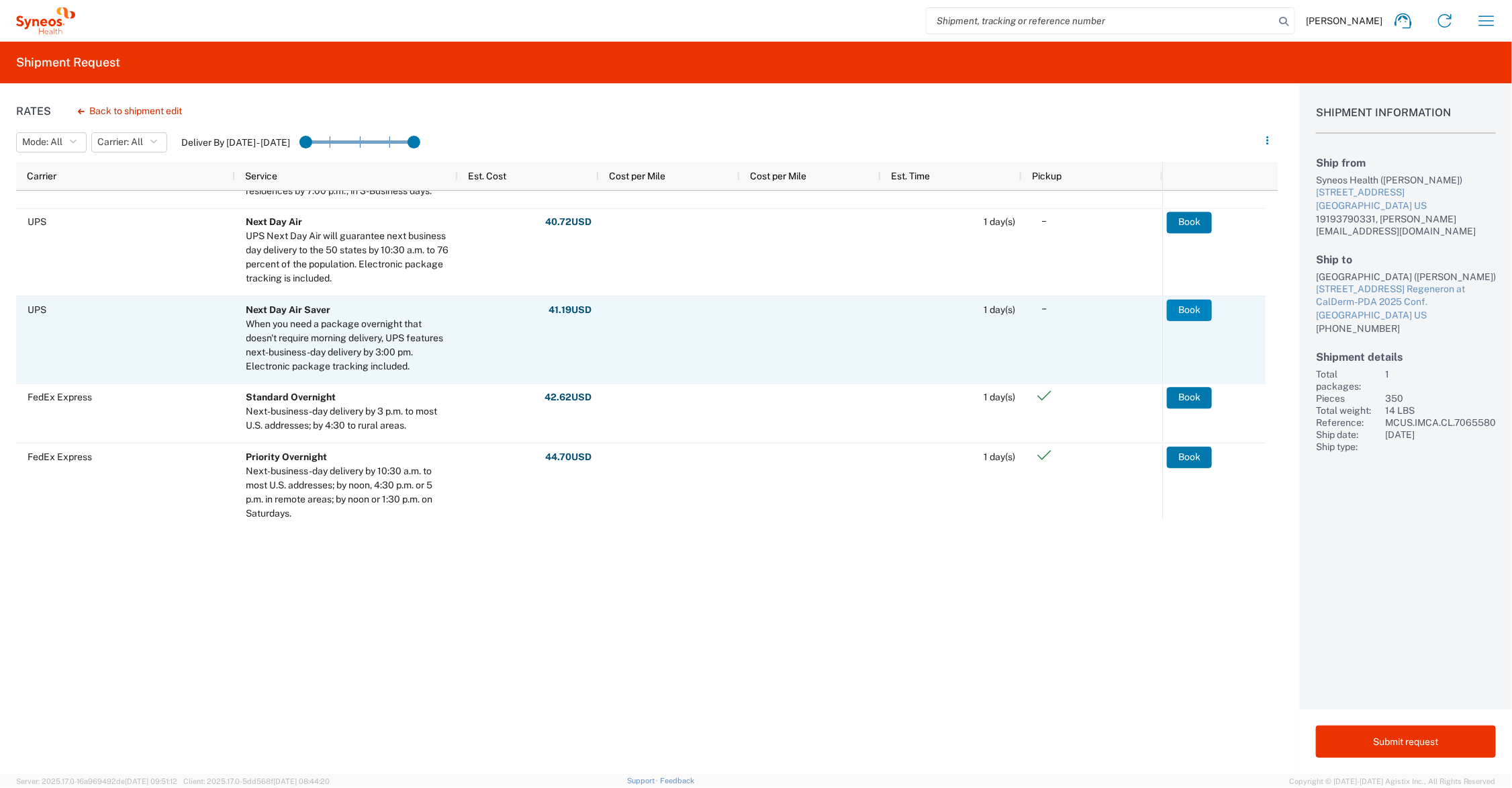
click at [1196, 307] on button "Book" at bounding box center [1189, 310] width 45 height 21
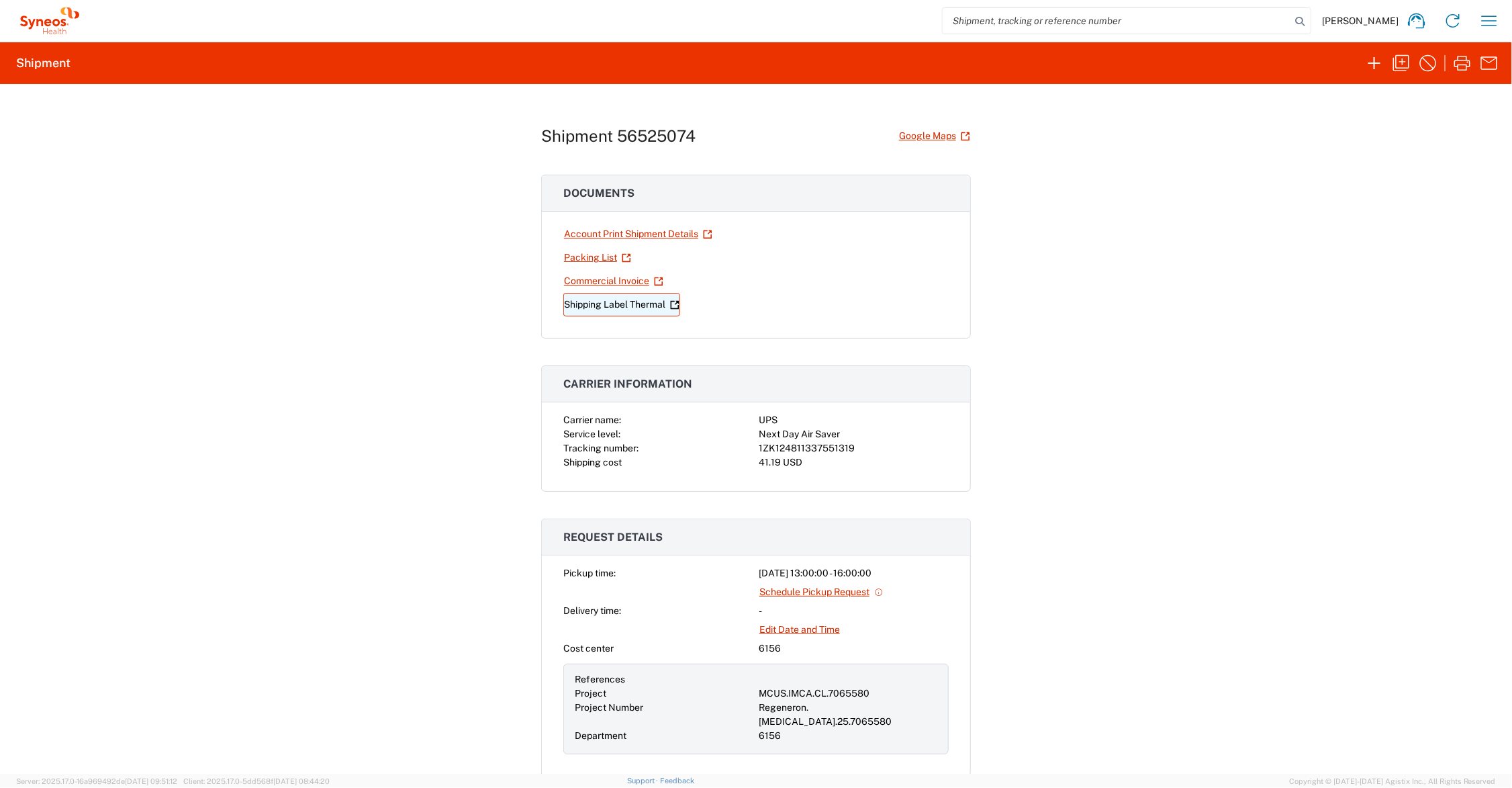
click at [588, 307] on link "Shipping Label Thermal" at bounding box center [622, 305] width 117 height 24
